Goal: Navigation & Orientation: Find specific page/section

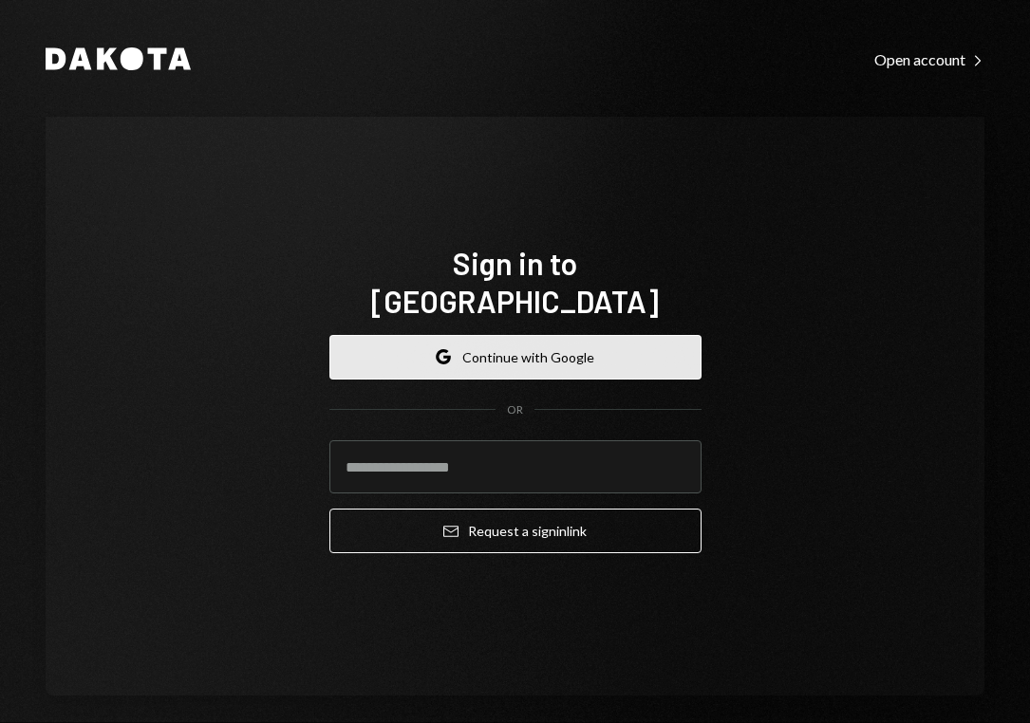
click at [552, 335] on button "Google Continue with Google" at bounding box center [515, 357] width 372 height 45
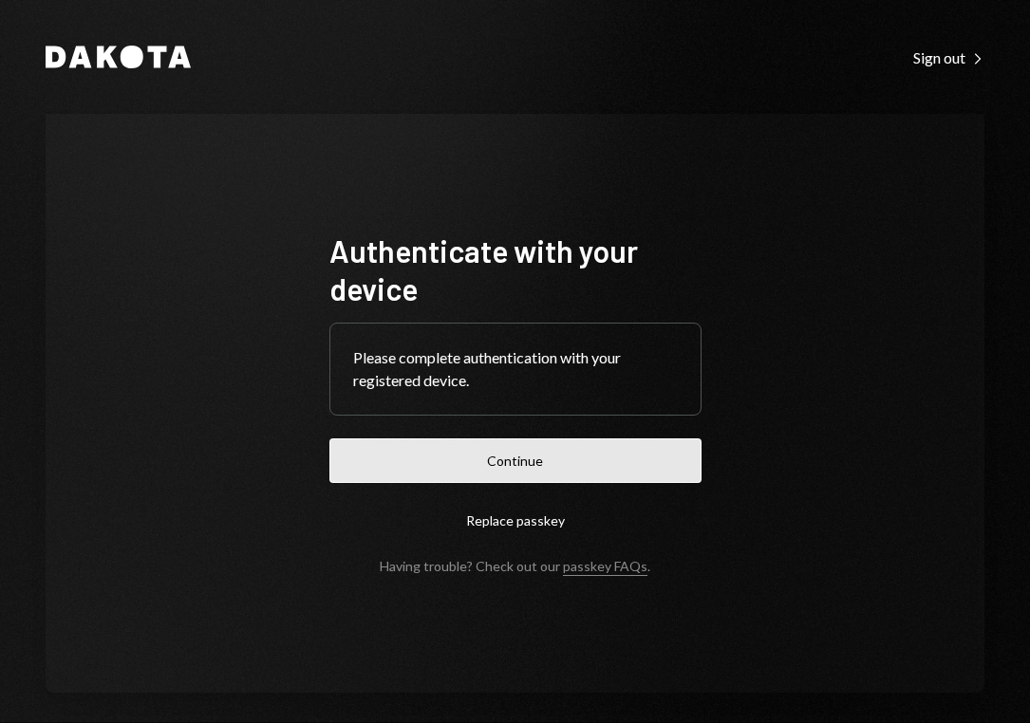
click at [557, 479] on button "Continue" at bounding box center [515, 460] width 372 height 45
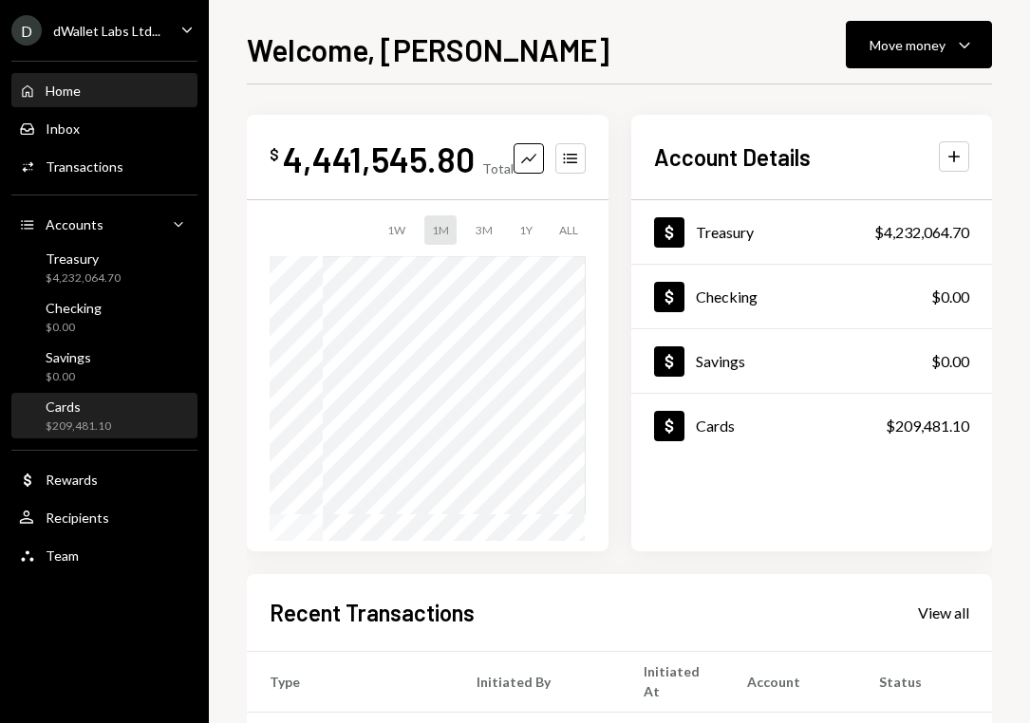
click at [121, 431] on div "Cards $209,481.10" at bounding box center [104, 417] width 171 height 36
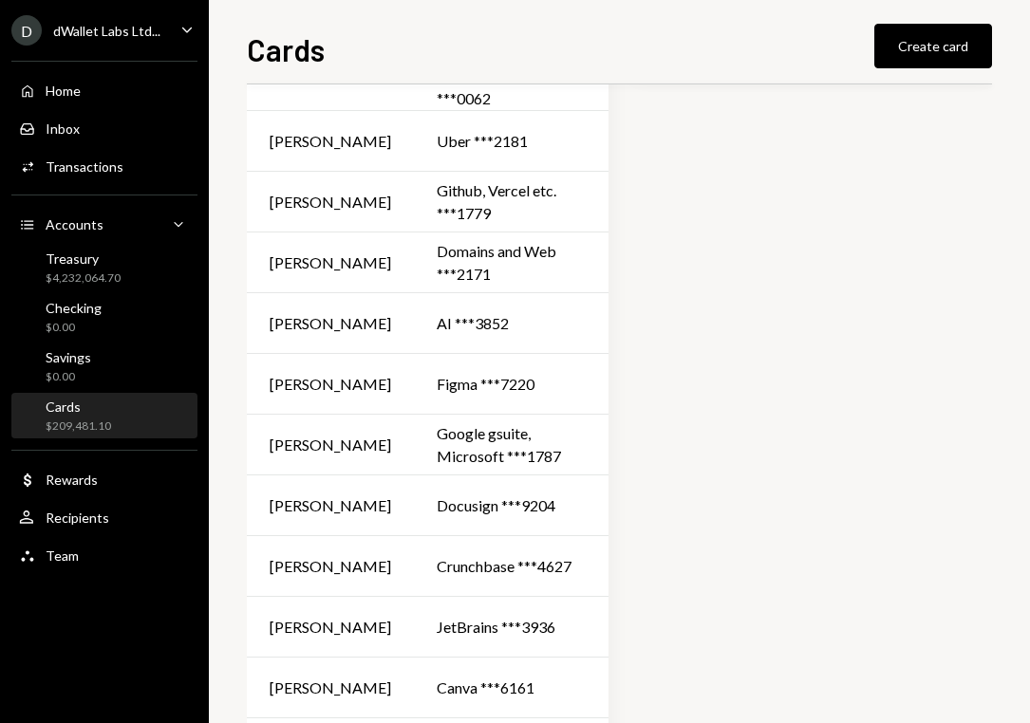
scroll to position [336, 0]
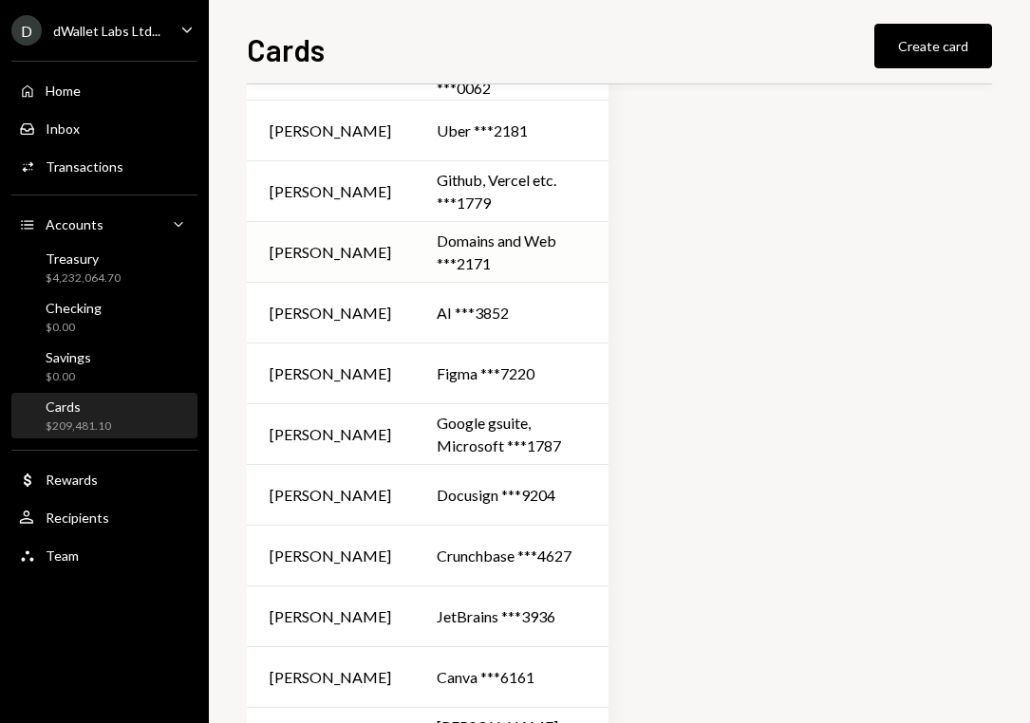
click at [444, 235] on div "Domains and Web ***2171" at bounding box center [511, 253] width 149 height 46
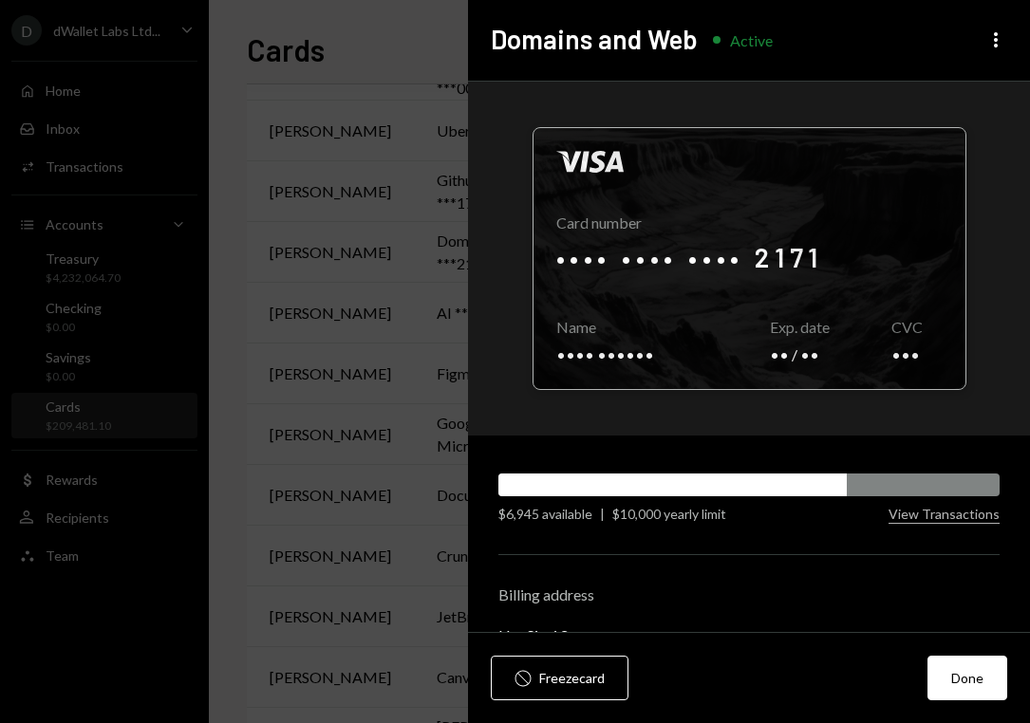
click at [723, 247] on div at bounding box center [749, 258] width 432 height 261
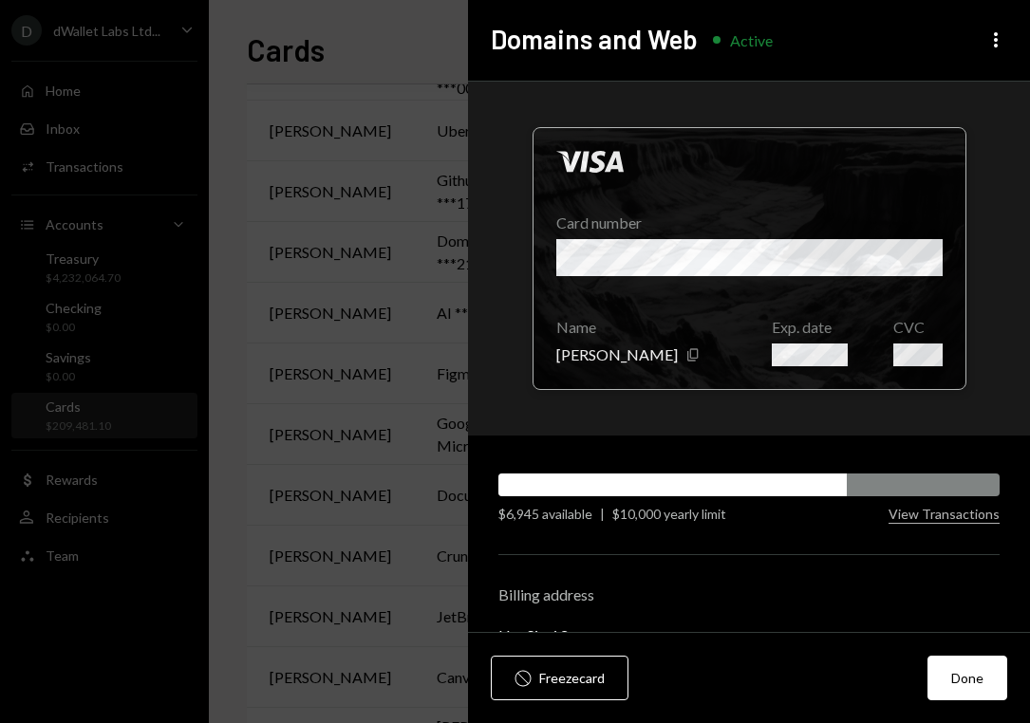
click at [894, 251] on div "Visa Card number Name David Lachmish Copy Exp. date CVC" at bounding box center [749, 258] width 434 height 263
click at [908, 256] on div at bounding box center [749, 258] width 432 height 261
